Goal: Navigation & Orientation: Find specific page/section

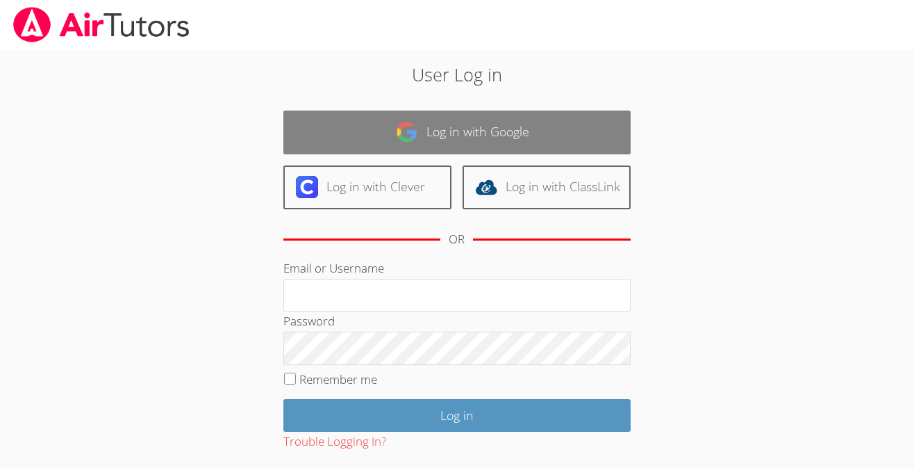
click at [564, 130] on link "Log in with Google" at bounding box center [456, 132] width 347 height 44
